Goal: Navigation & Orientation: Find specific page/section

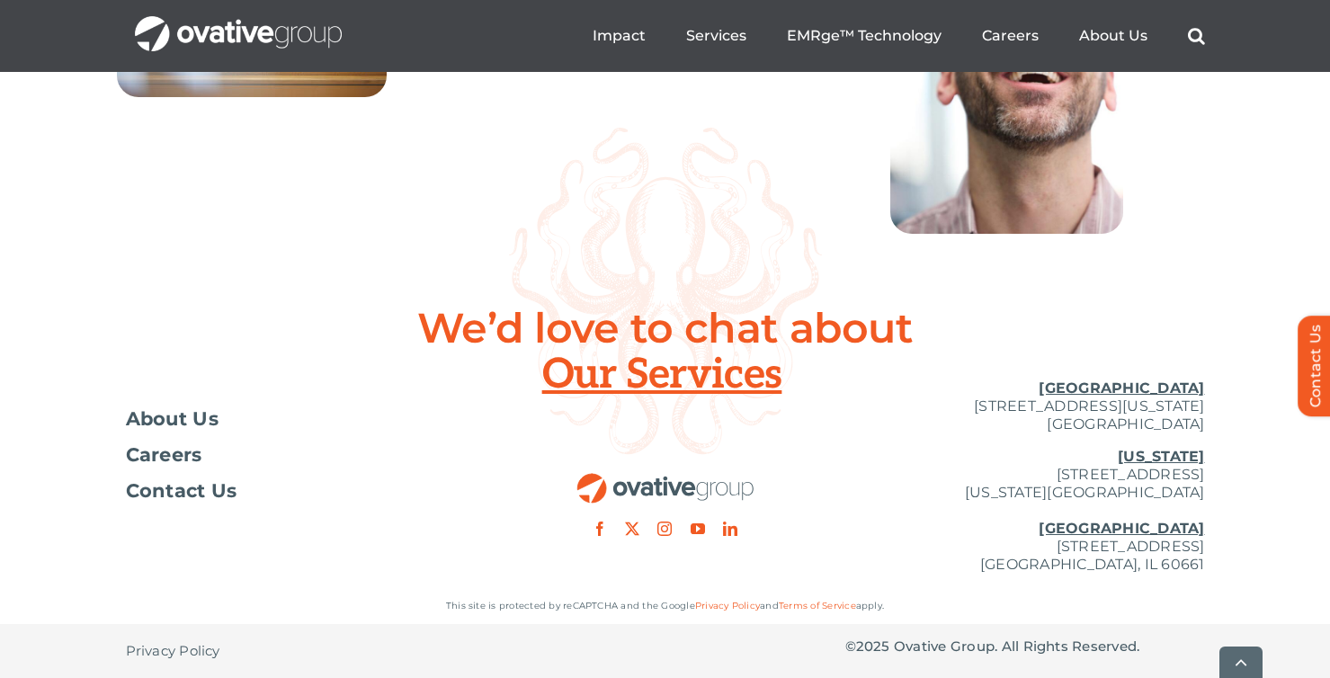
scroll to position [6672, 0]
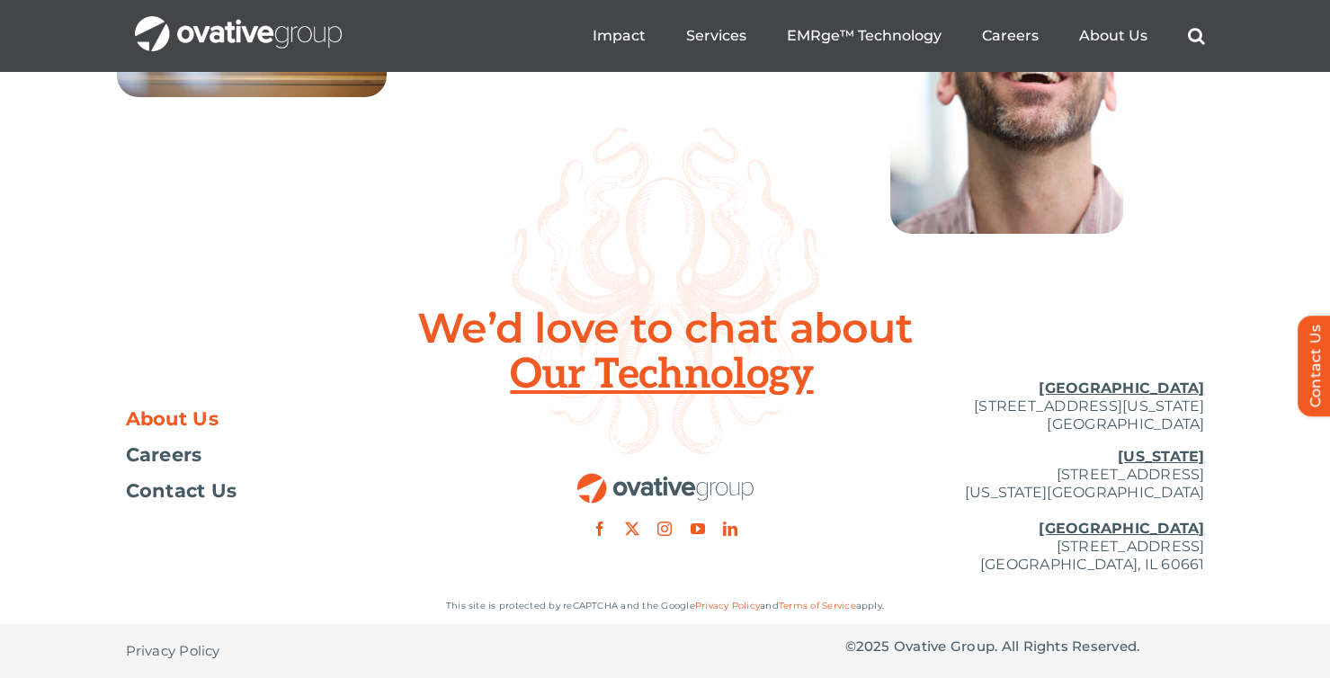
click at [169, 418] on span "About Us" at bounding box center [172, 419] width 93 height 18
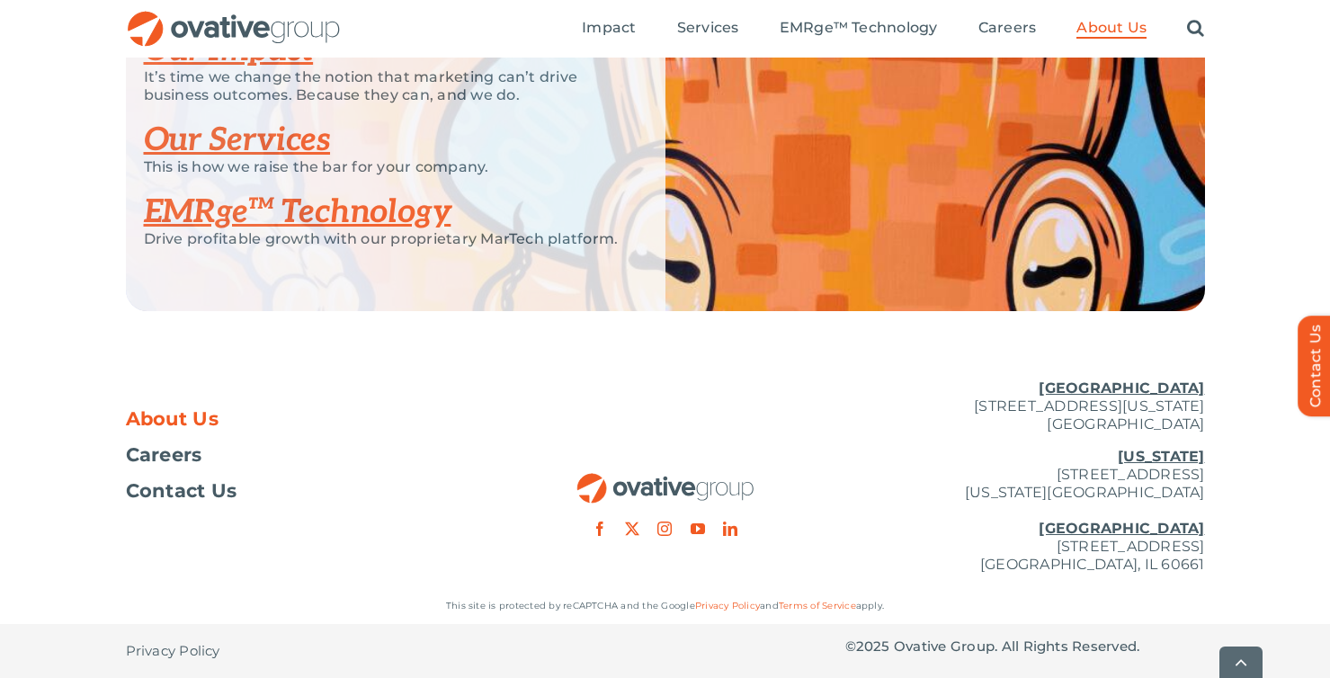
scroll to position [3946, 0]
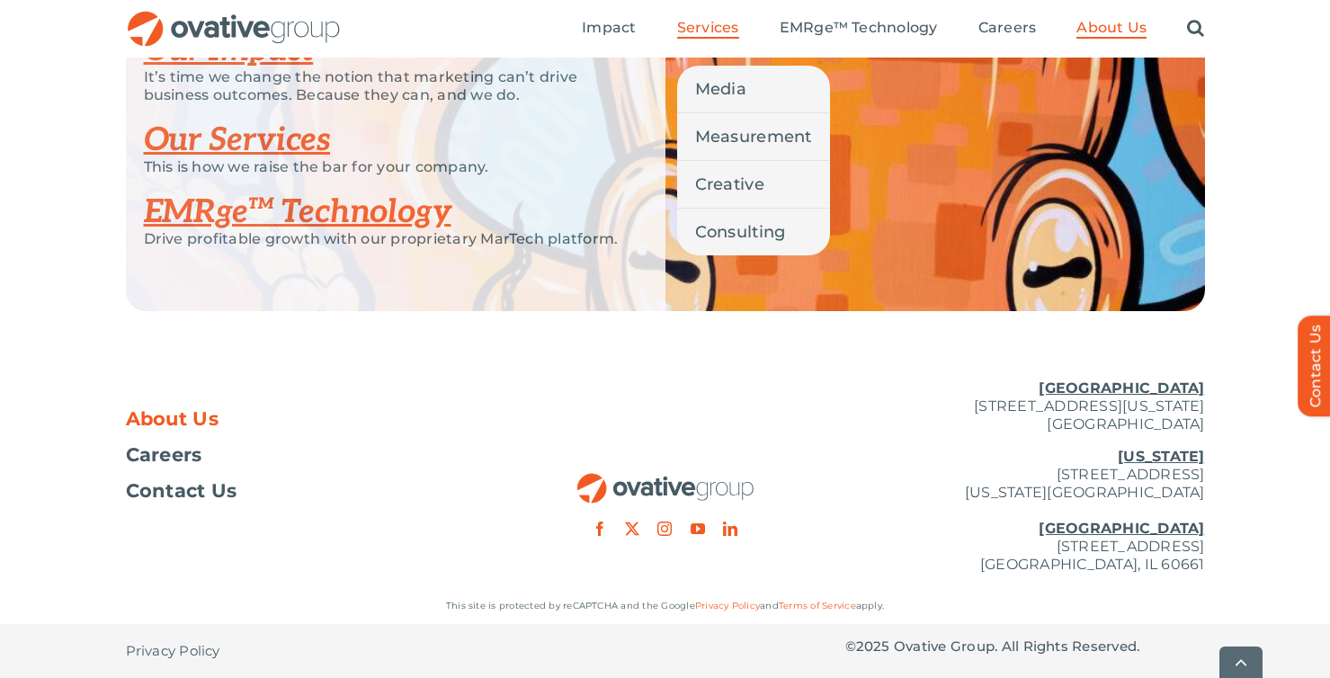
click at [722, 30] on span "Services" at bounding box center [708, 28] width 62 height 18
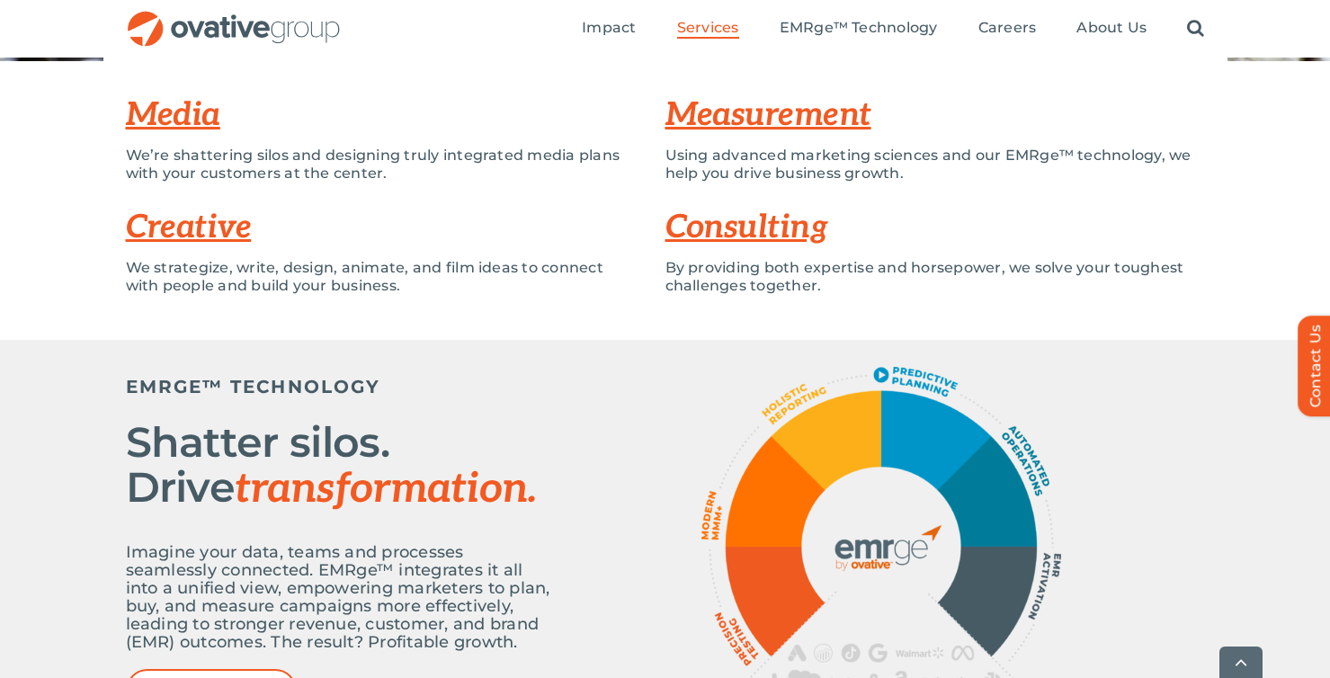
scroll to position [453, 0]
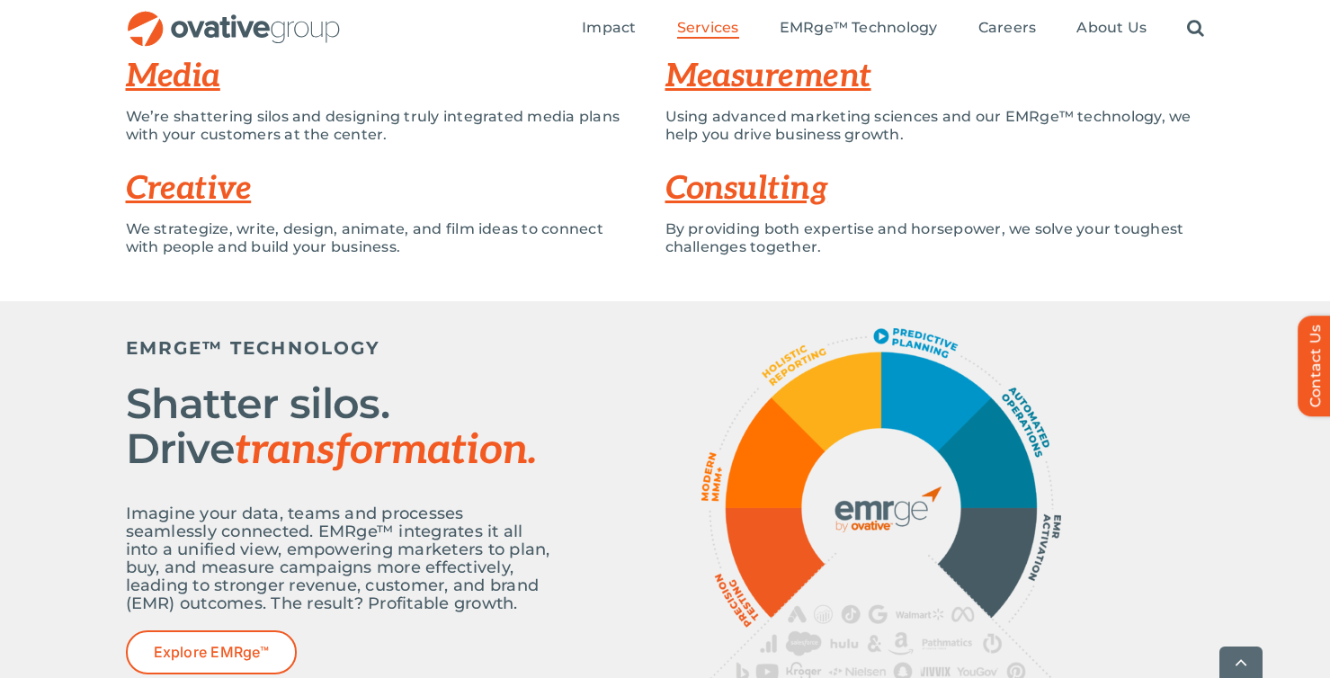
click at [752, 64] on link "Measurement" at bounding box center [768, 77] width 206 height 40
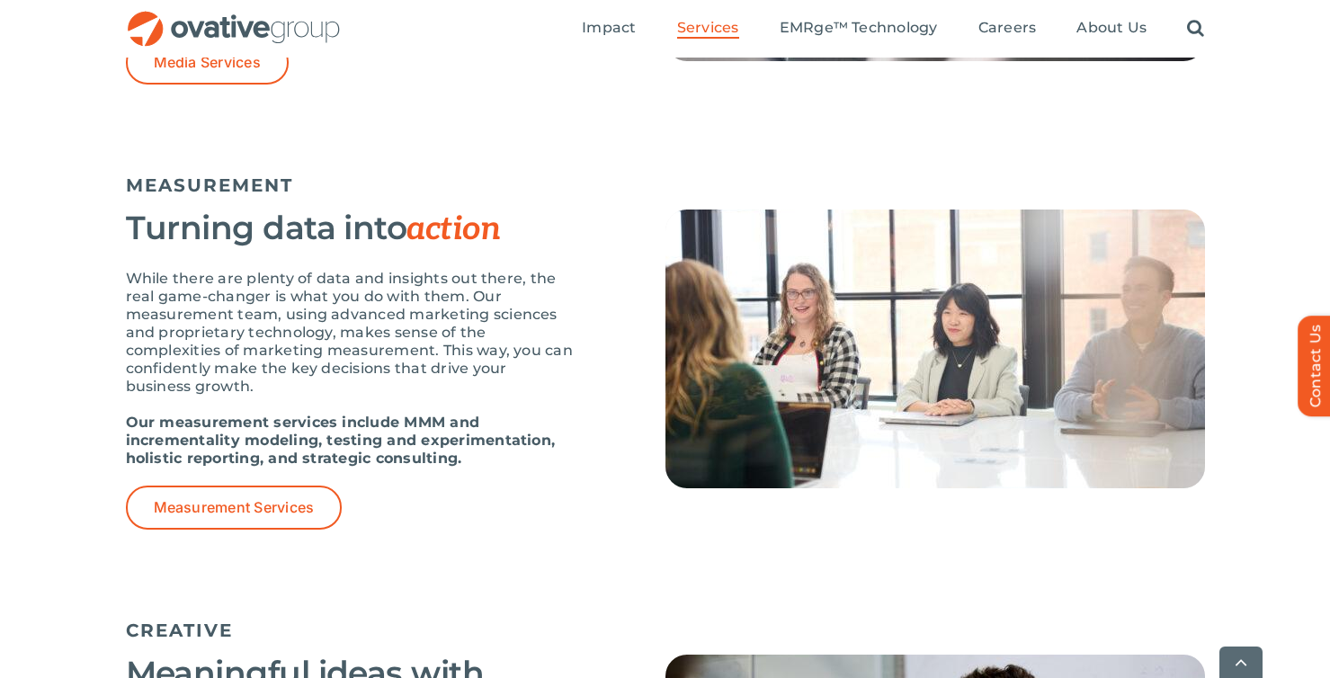
scroll to position [1525, 0]
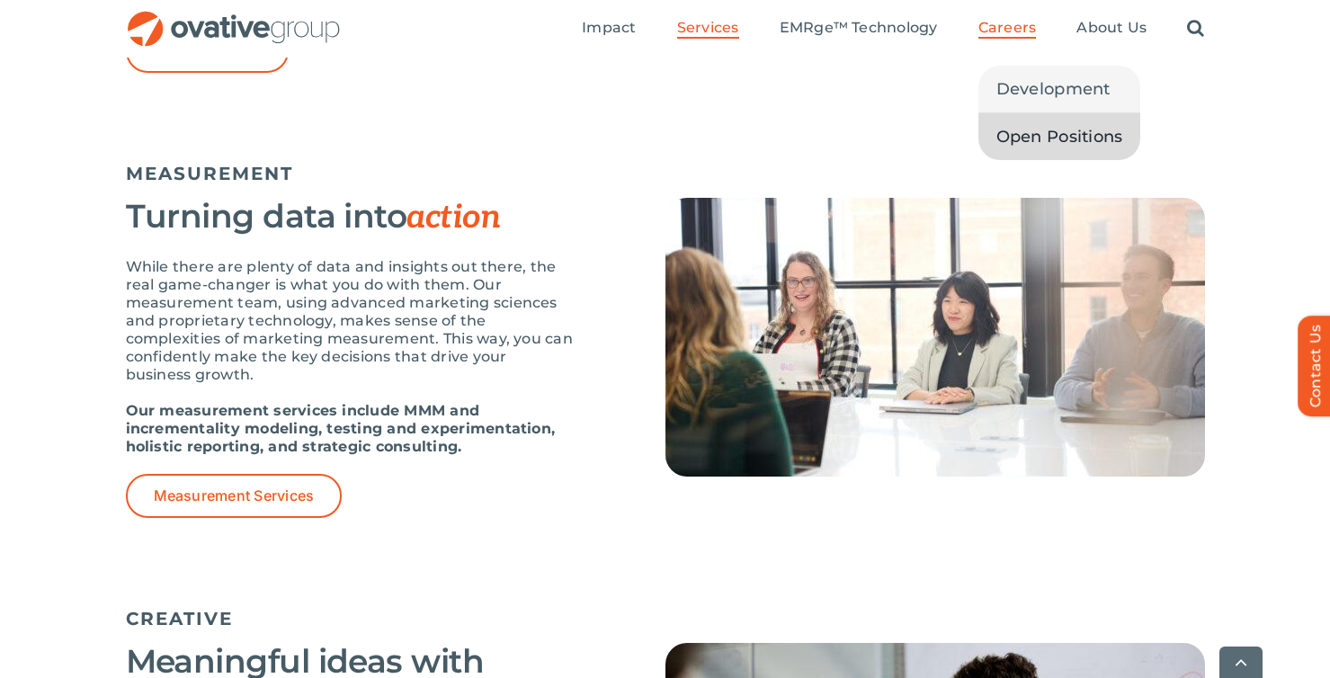
click at [1014, 147] on span "Open Positions" at bounding box center [1059, 136] width 127 height 25
